Goal: Information Seeking & Learning: Learn about a topic

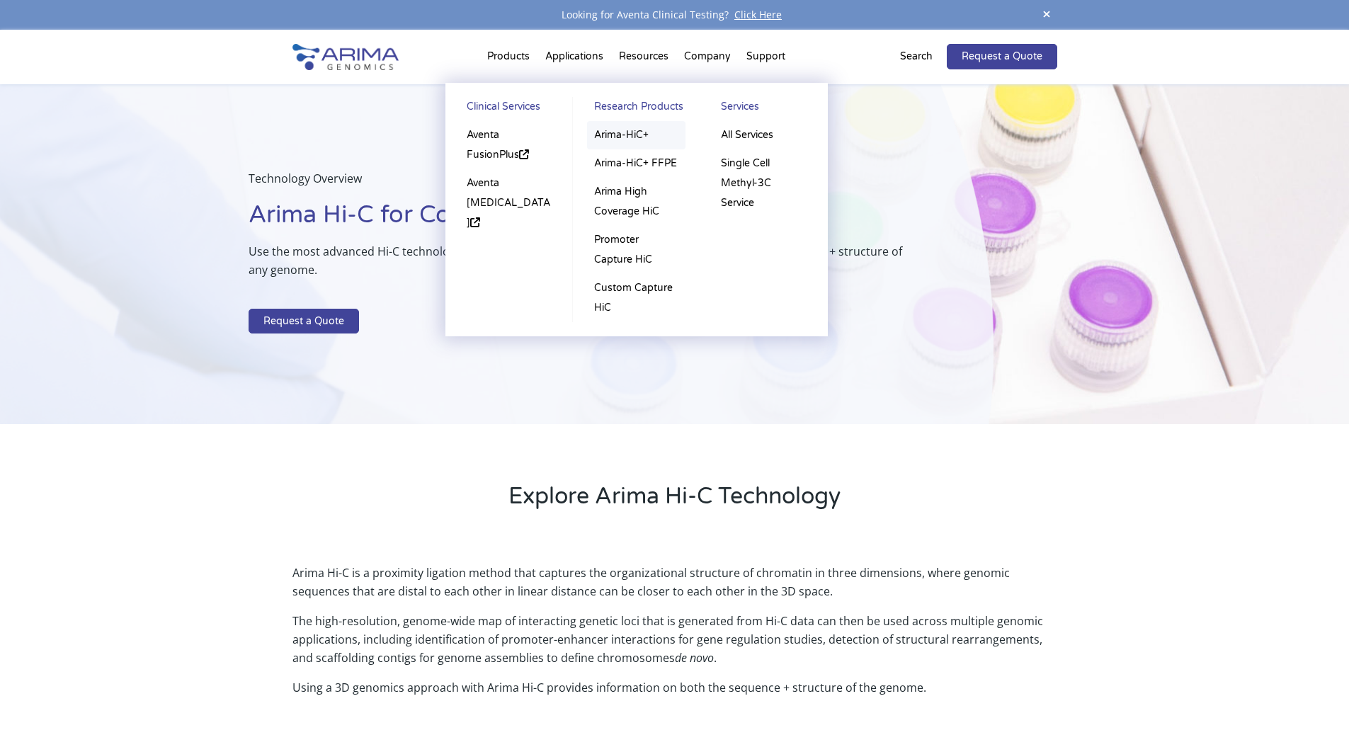
click at [630, 134] on link "Arima-HiC+" at bounding box center [636, 135] width 98 height 28
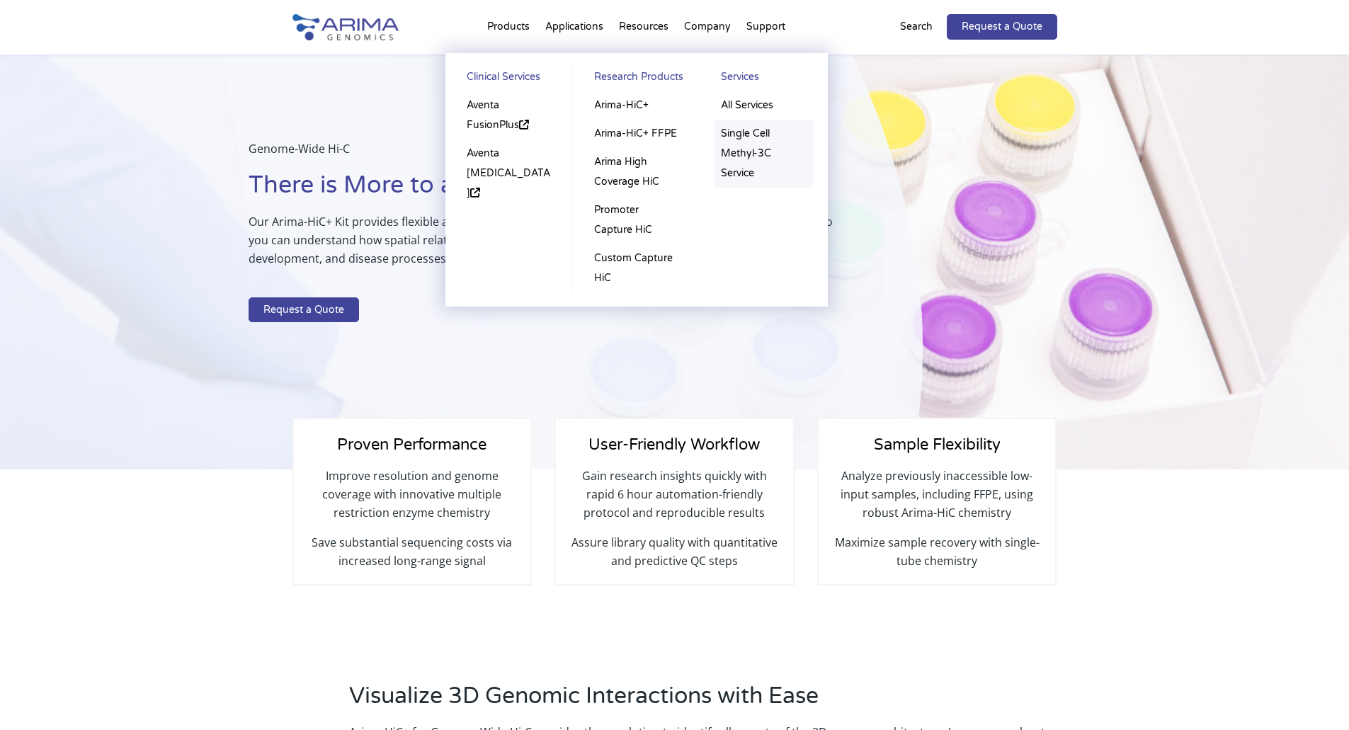
click at [735, 132] on link "Single Cell Methyl-3C Service" at bounding box center [763, 154] width 99 height 68
